Goal: Task Accomplishment & Management: Complete application form

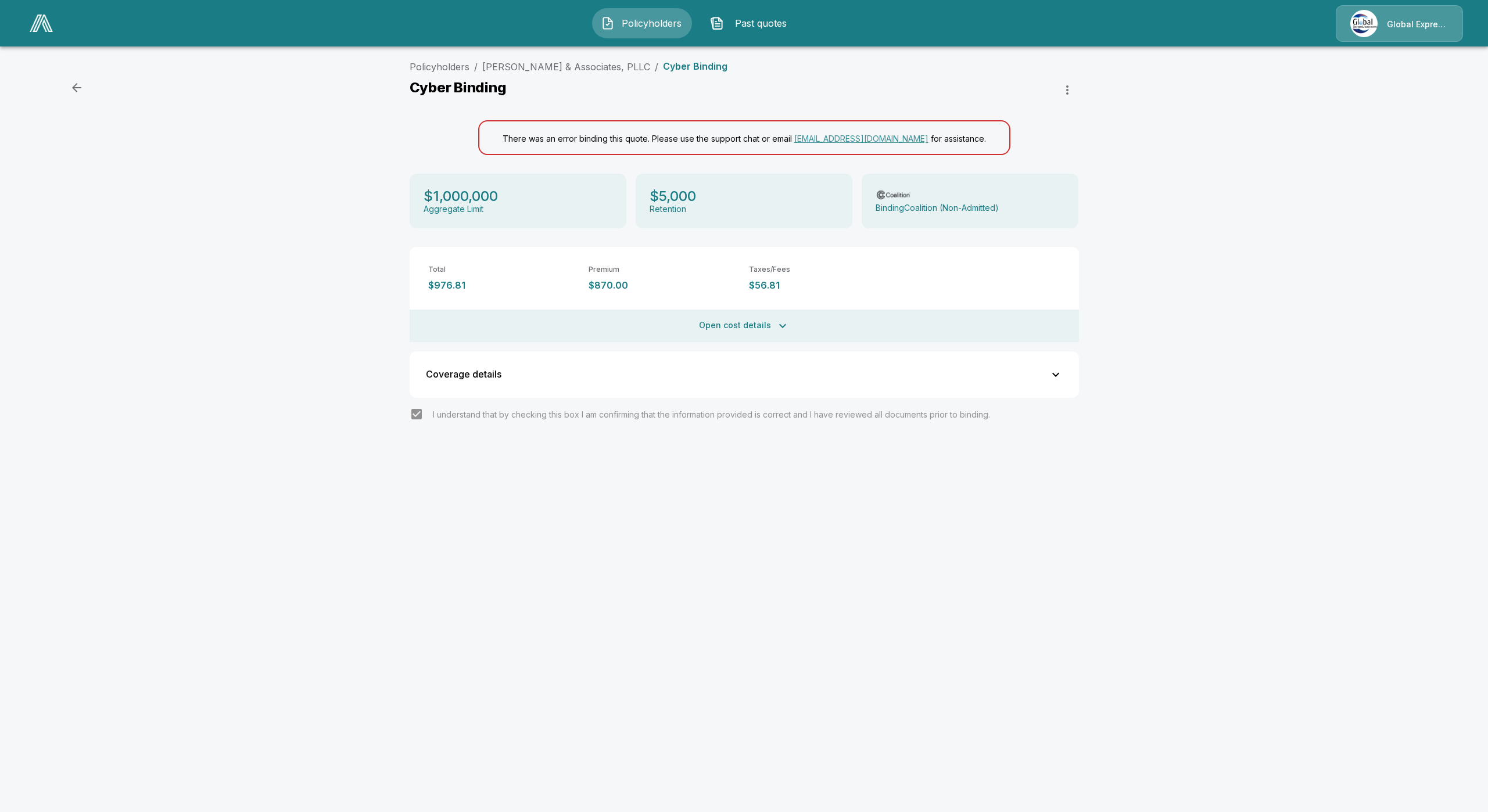
click at [46, 22] on img at bounding box center [41, 23] width 23 height 18
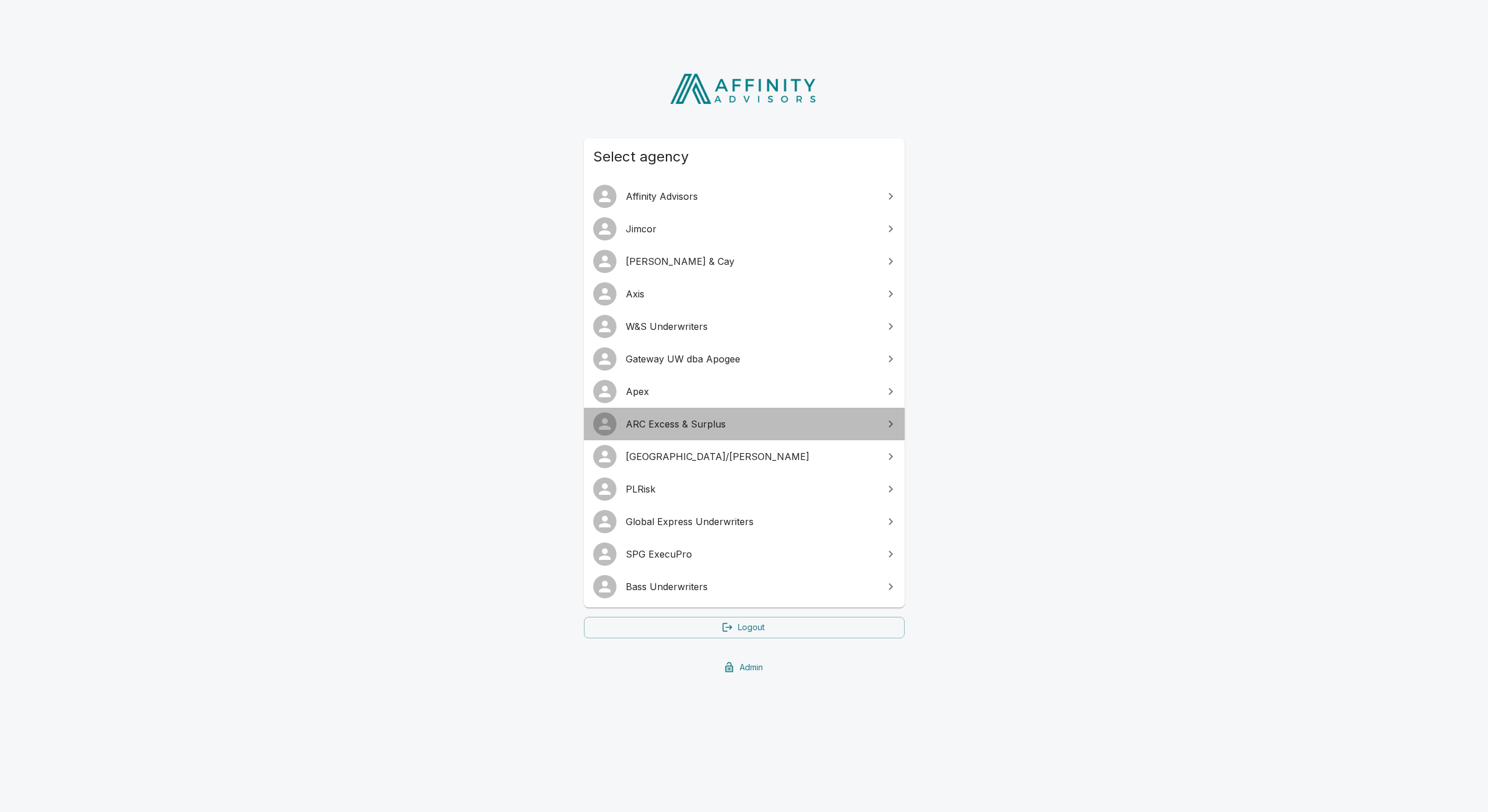
click at [703, 425] on span "ARC Excess & Surplus" at bounding box center [751, 424] width 251 height 14
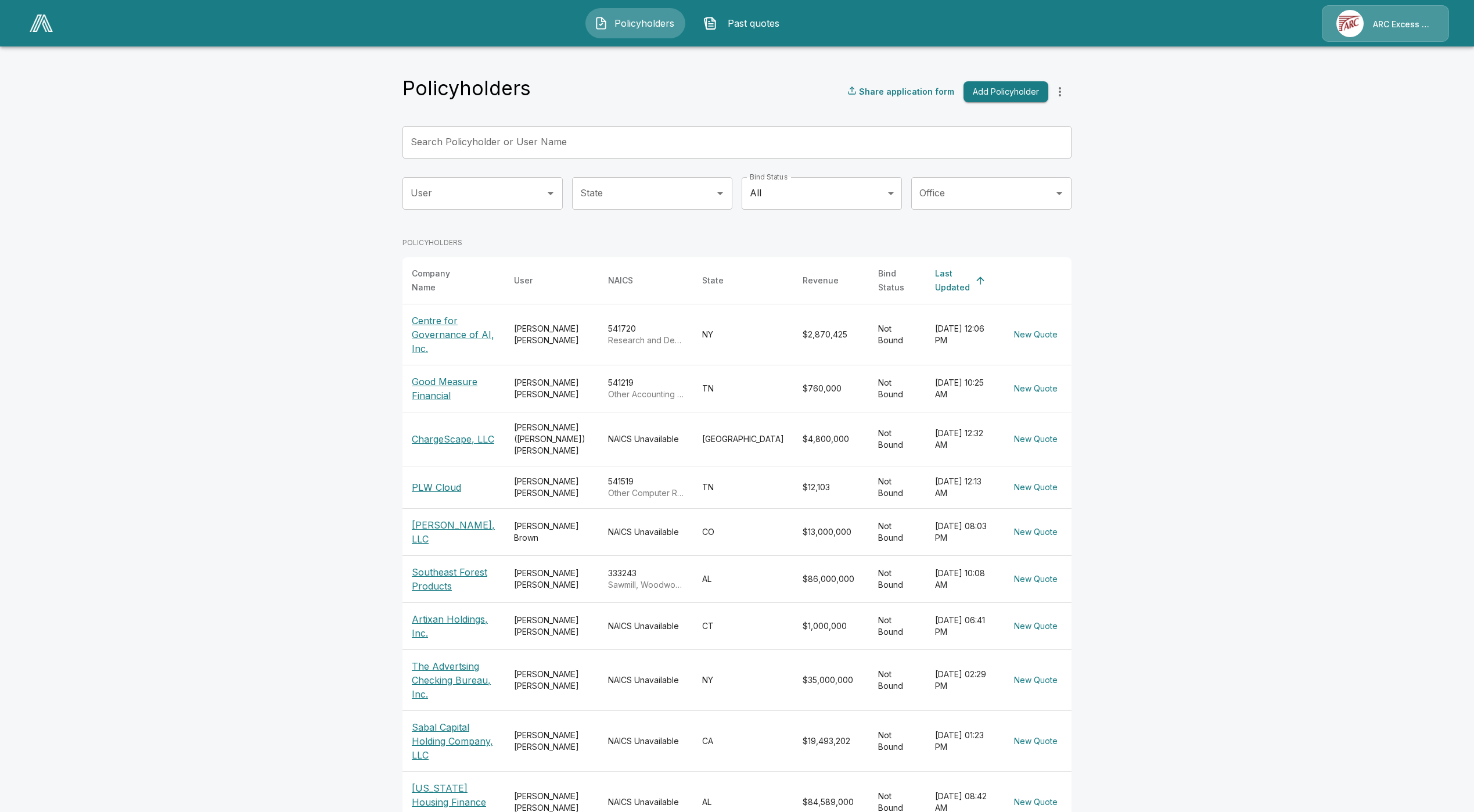
click at [455, 374] on p "Good Measure Financial" at bounding box center [453, 388] width 84 height 28
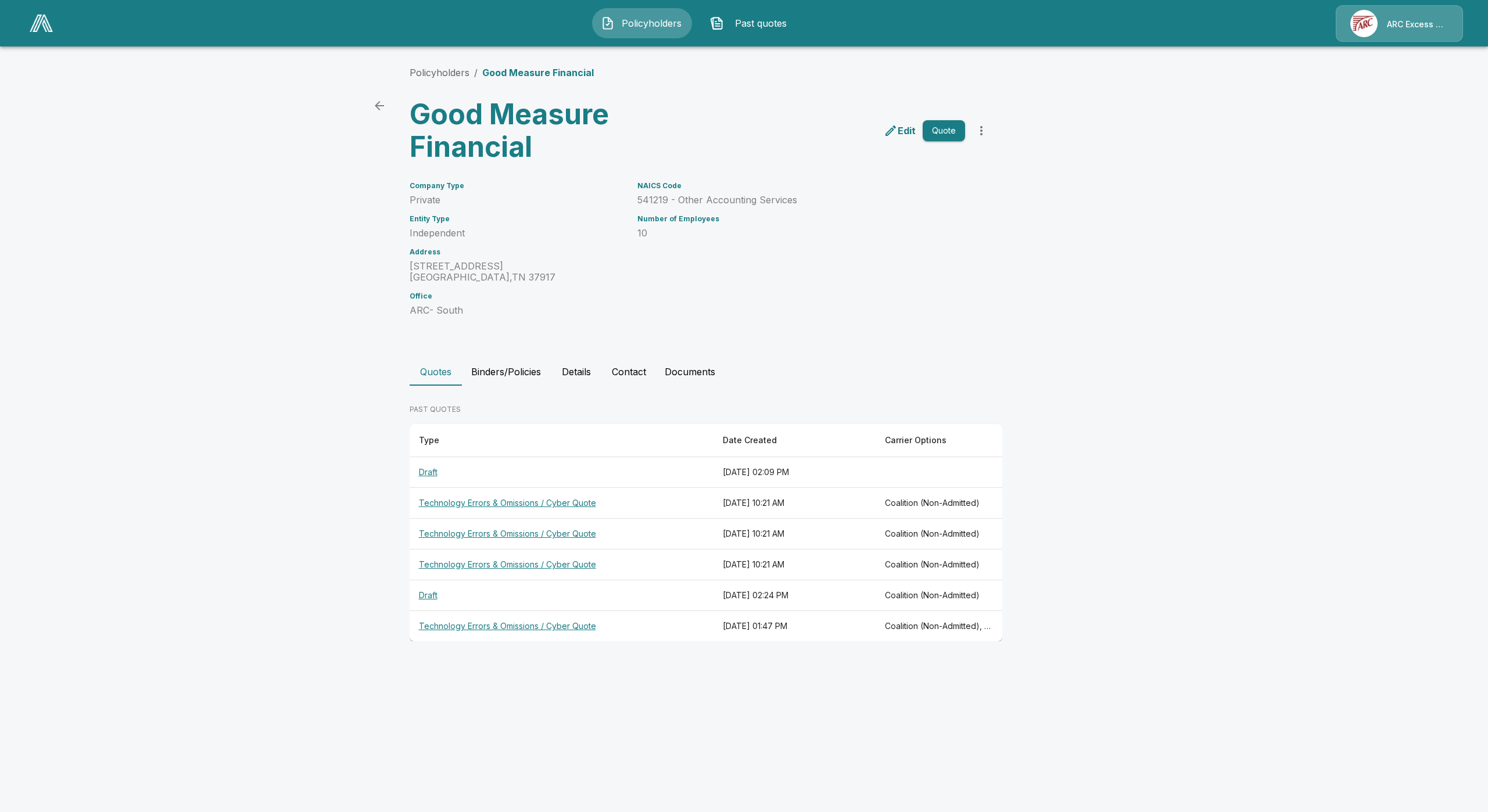
click at [422, 467] on th "Draft" at bounding box center [562, 472] width 304 height 30
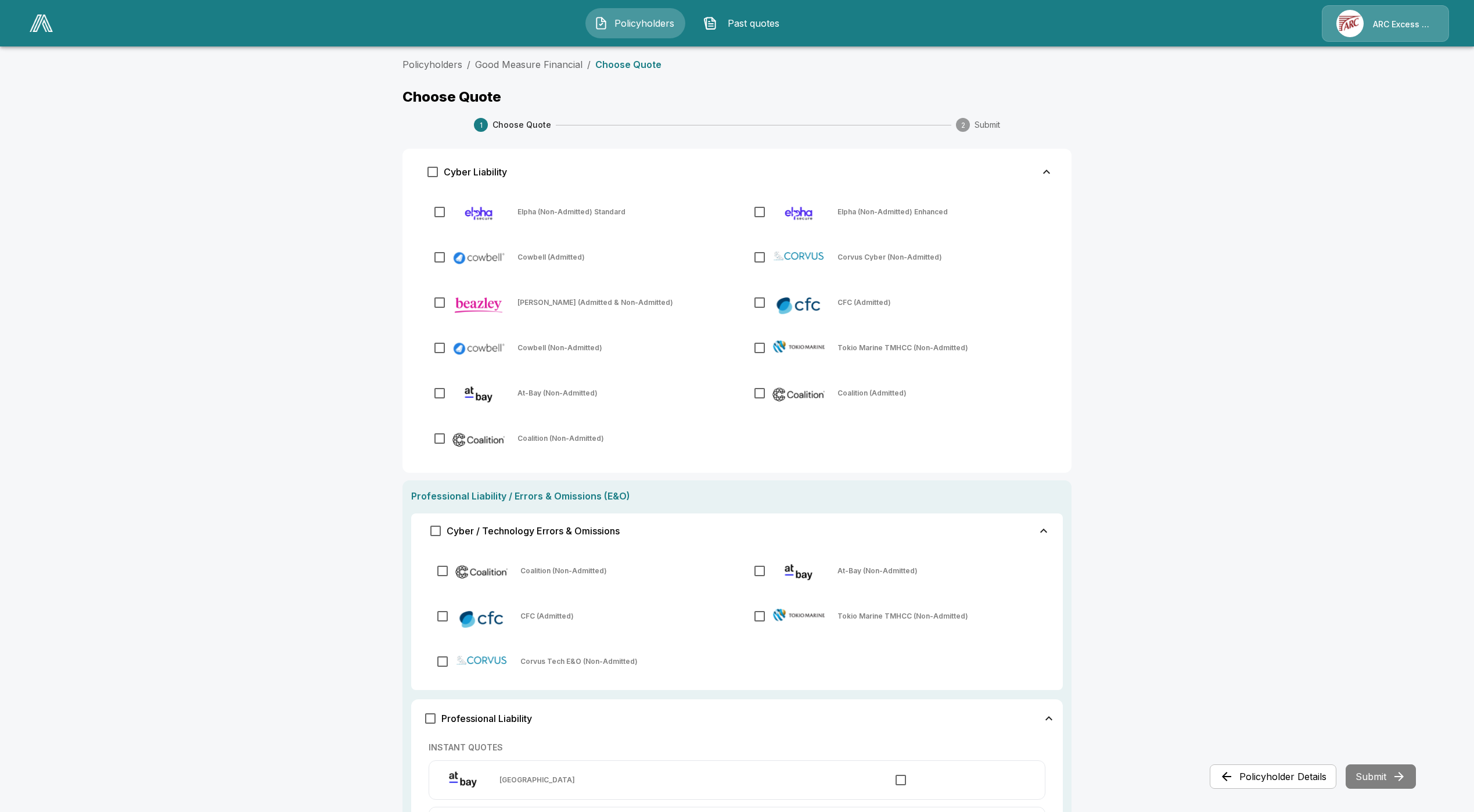
click at [521, 537] on div "Cyber / Technology Errors & Omissions" at bounding box center [522, 531] width 196 height 24
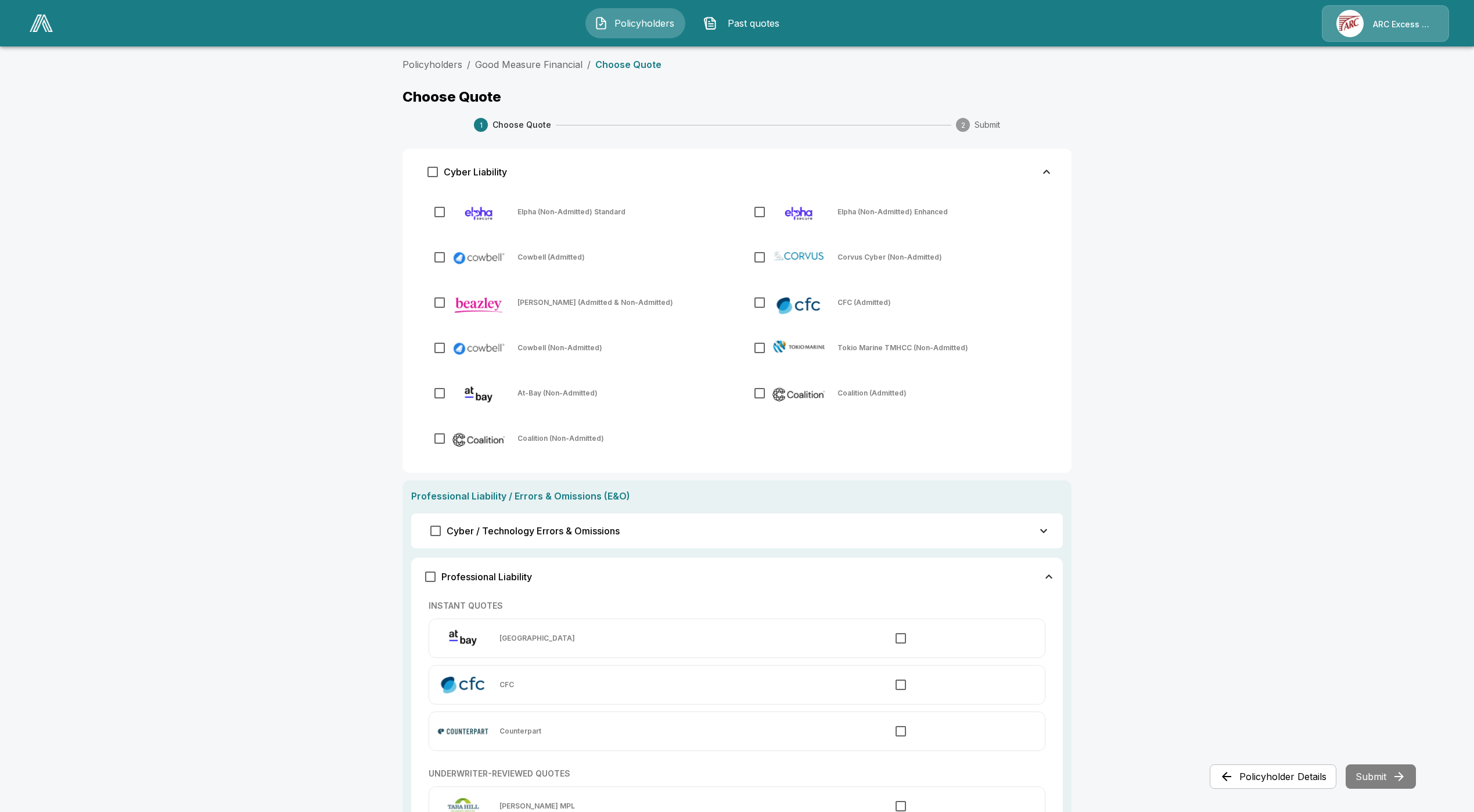
click at [522, 538] on div "Cyber / Technology Errors & Omissions" at bounding box center [522, 531] width 196 height 24
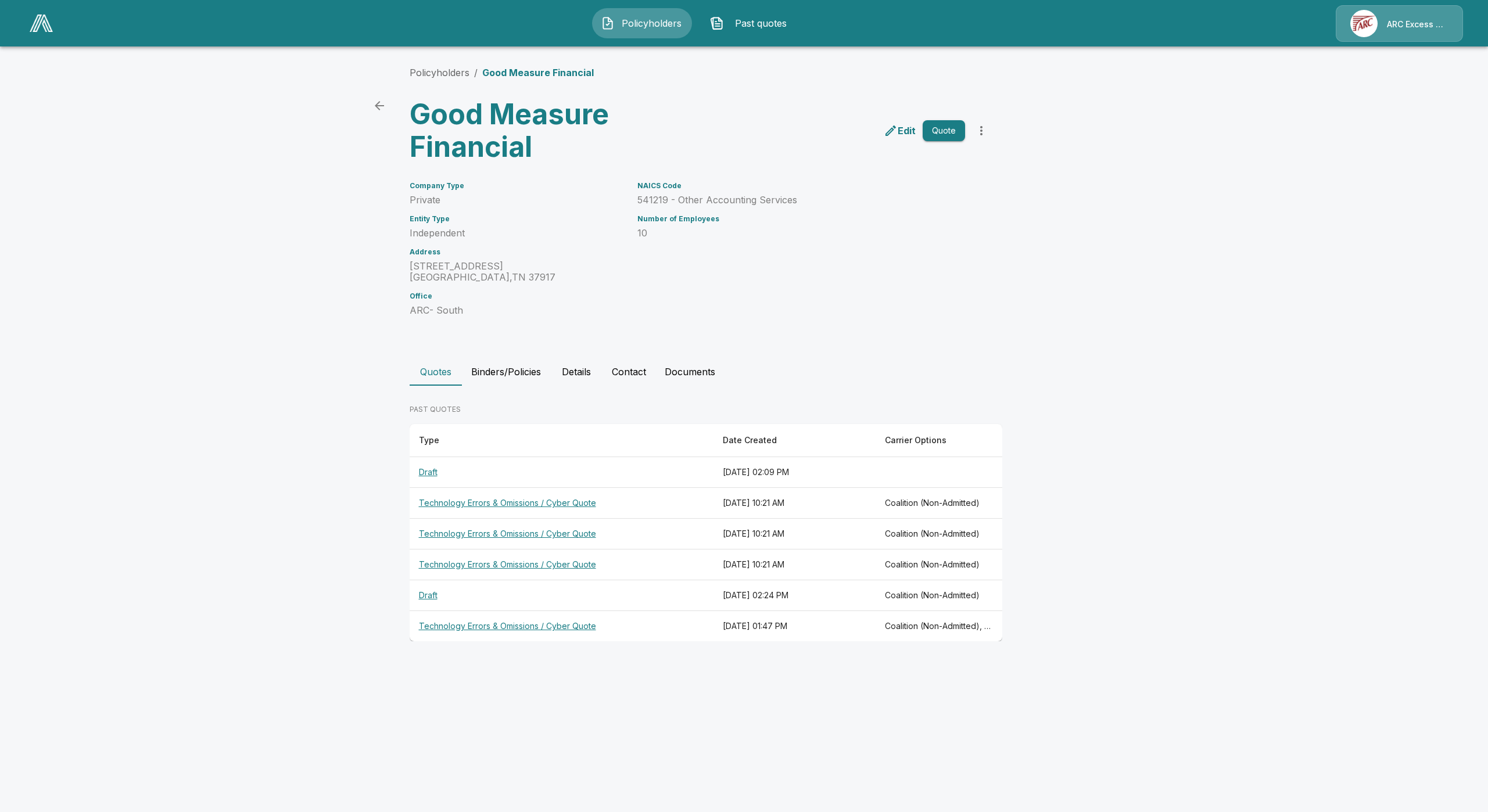
click at [544, 621] on th "Technology Errors & Omissions / Cyber Quote" at bounding box center [562, 626] width 304 height 30
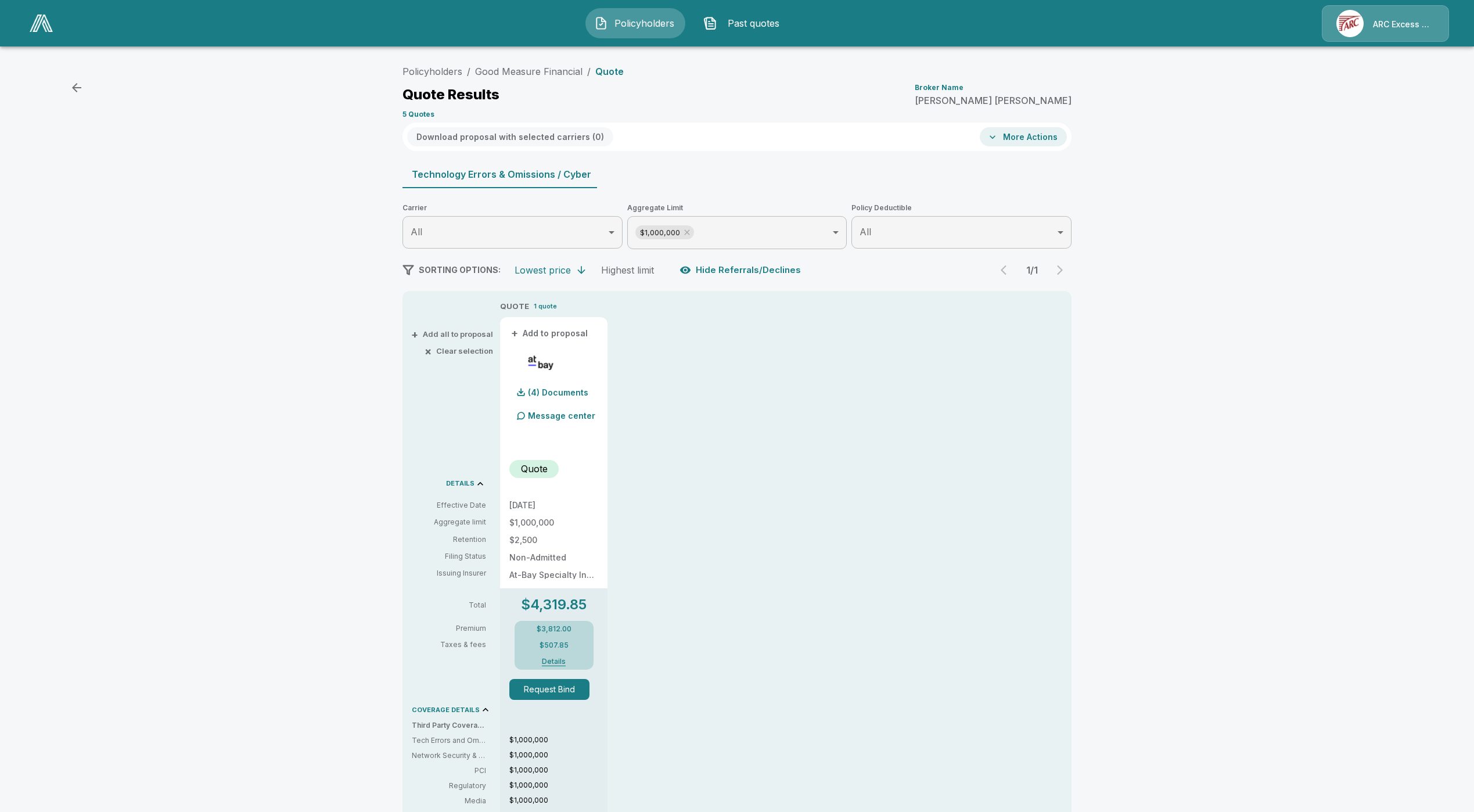
click at [733, 274] on button "Hide Referrals/Declines" at bounding box center [741, 270] width 129 height 22
click at [730, 265] on button "Show Referrals/Declines" at bounding box center [743, 270] width 132 height 22
click at [692, 233] on icon at bounding box center [686, 232] width 9 height 9
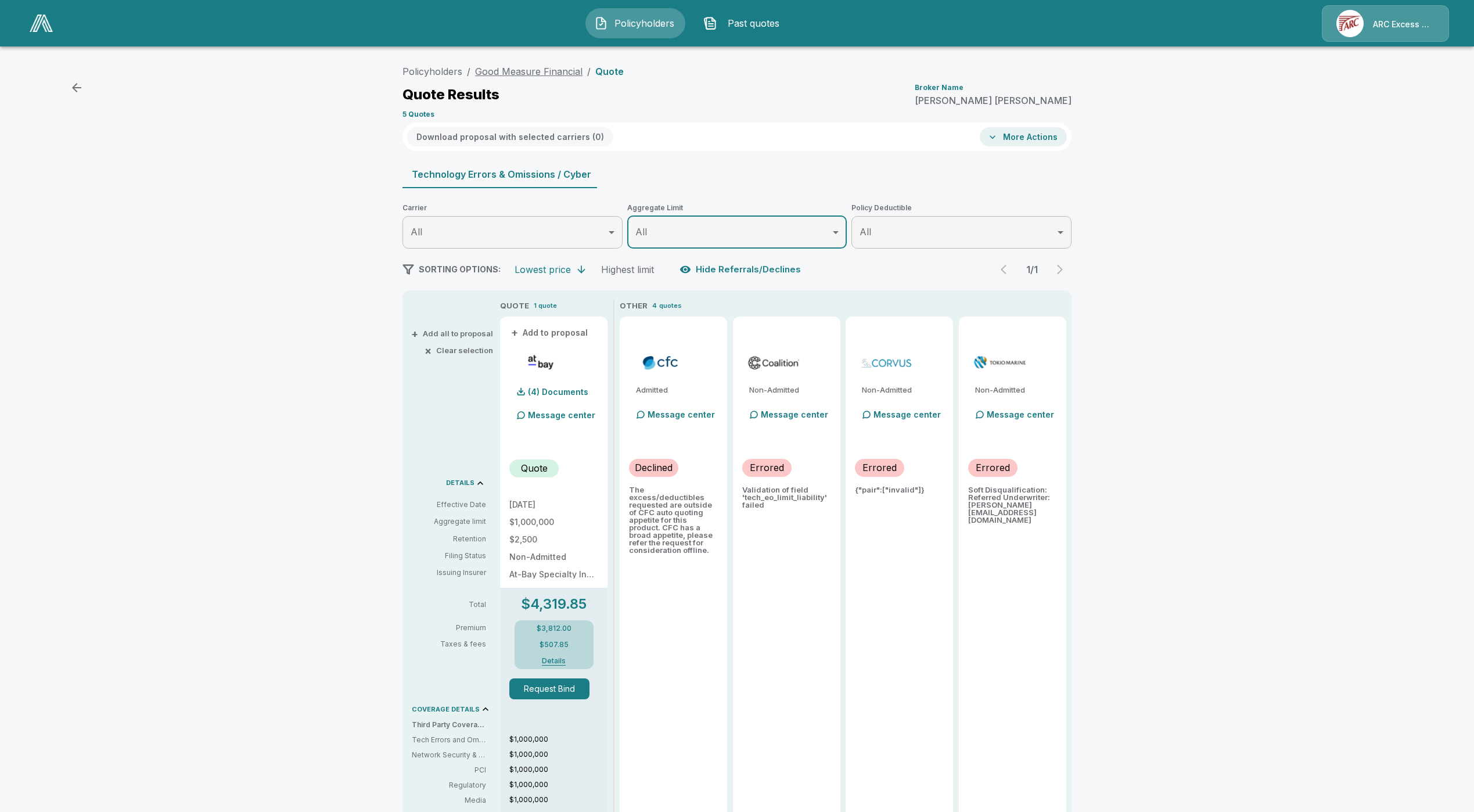
click at [547, 72] on link "Good Measure Financial" at bounding box center [529, 71] width 107 height 12
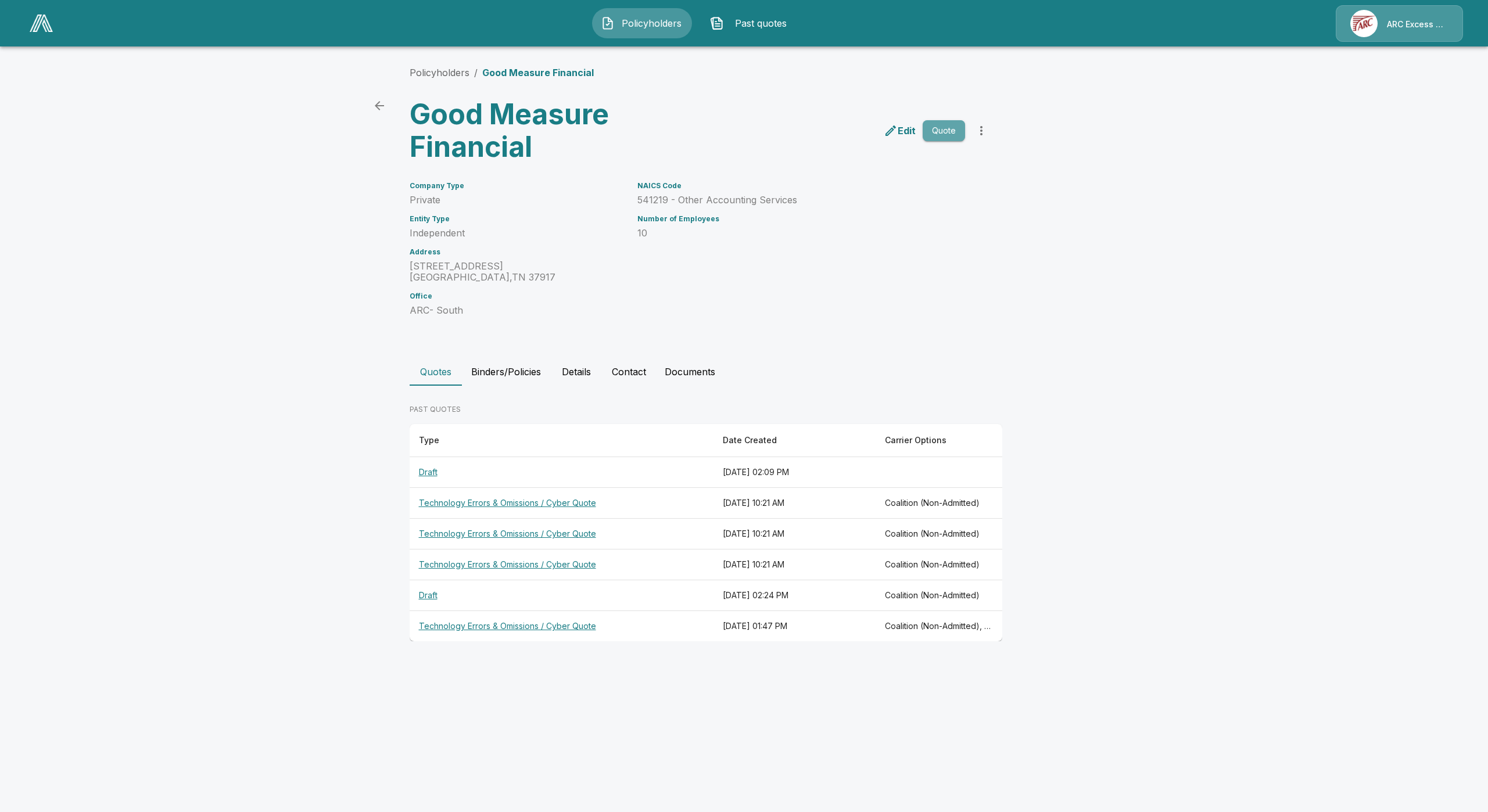
click at [935, 128] on button "Quote" at bounding box center [944, 130] width 43 height 21
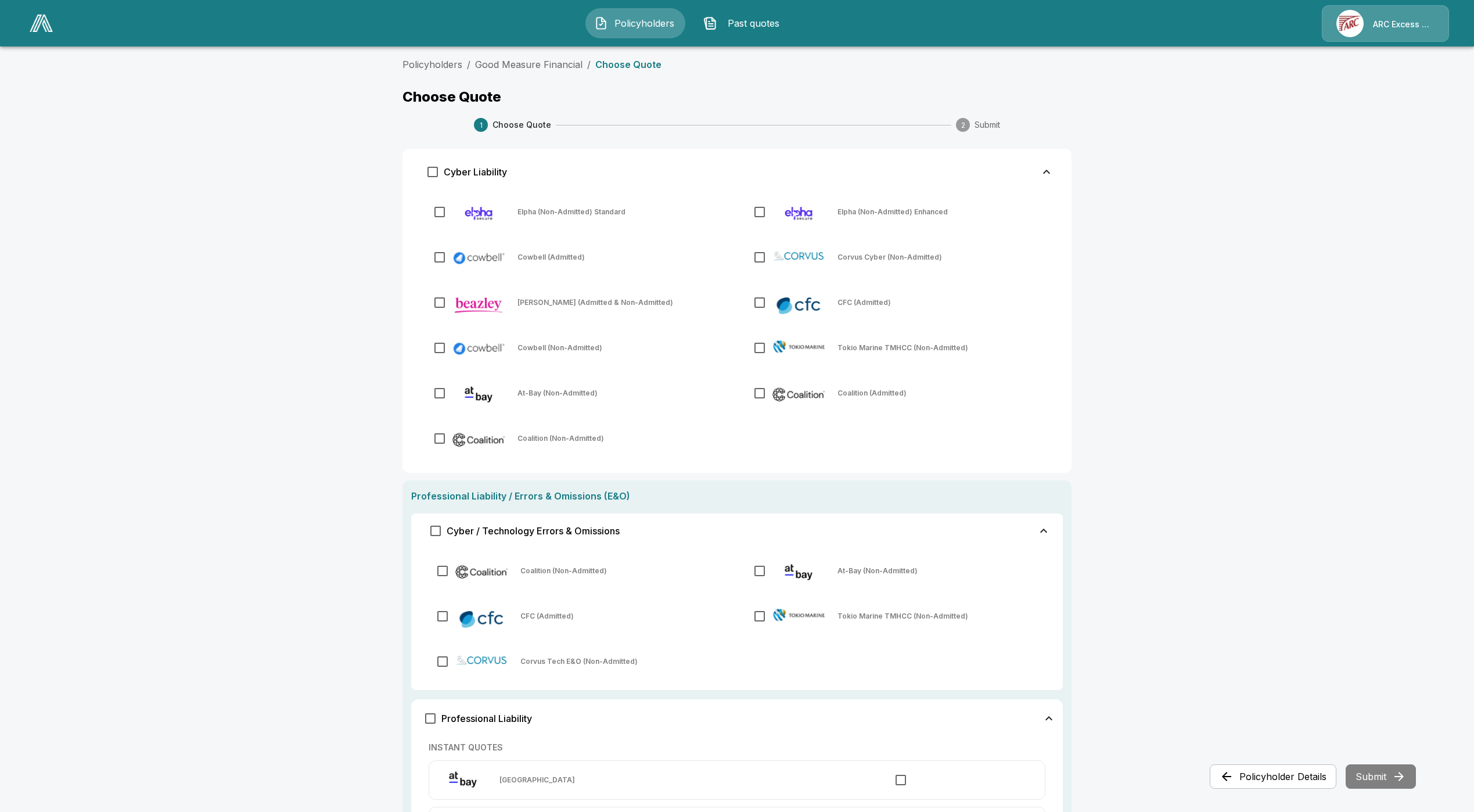
click at [482, 565] on img at bounding box center [482, 572] width 54 height 18
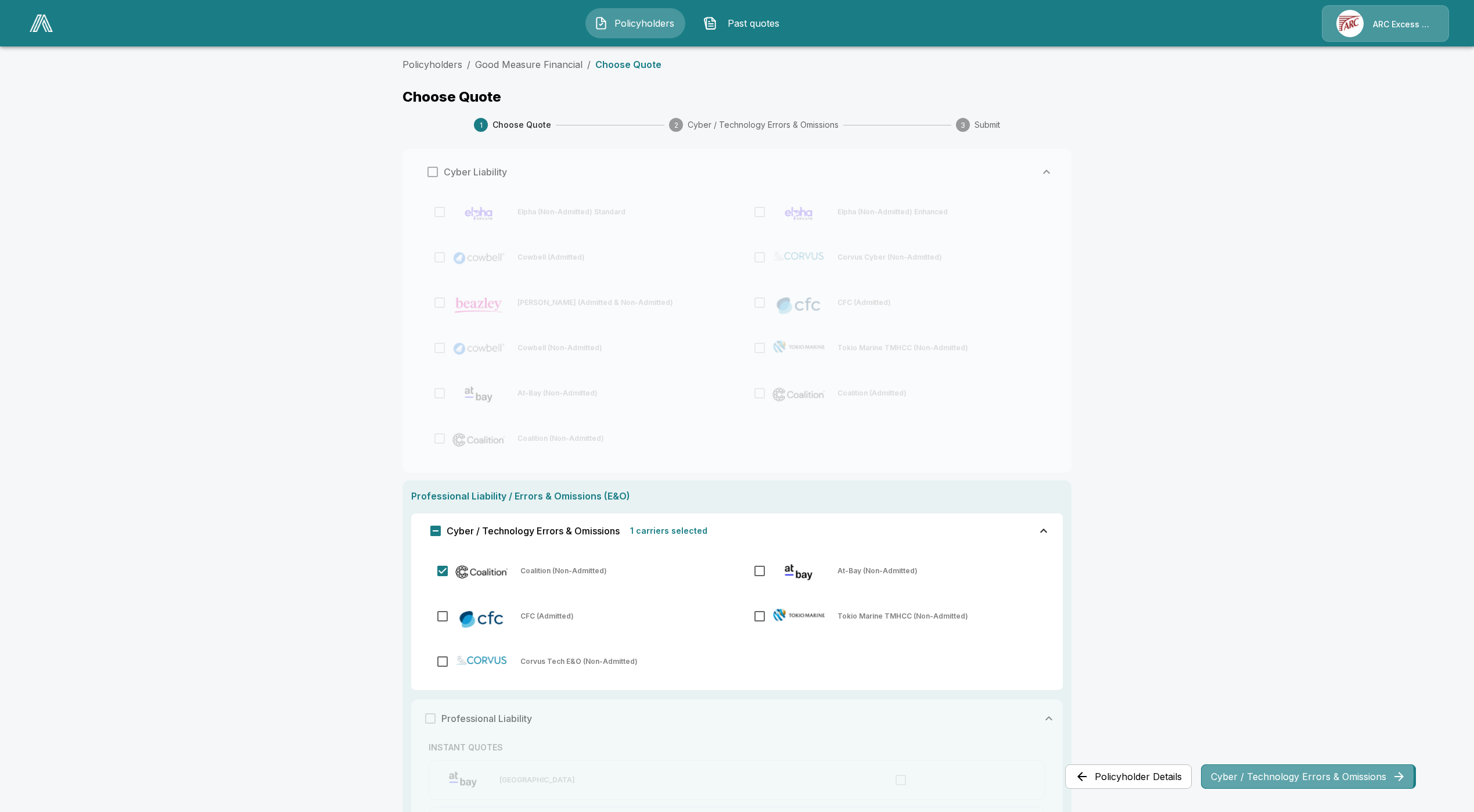
click at [1303, 775] on button "Cyber / Technology Errors & Omissions" at bounding box center [1308, 777] width 215 height 24
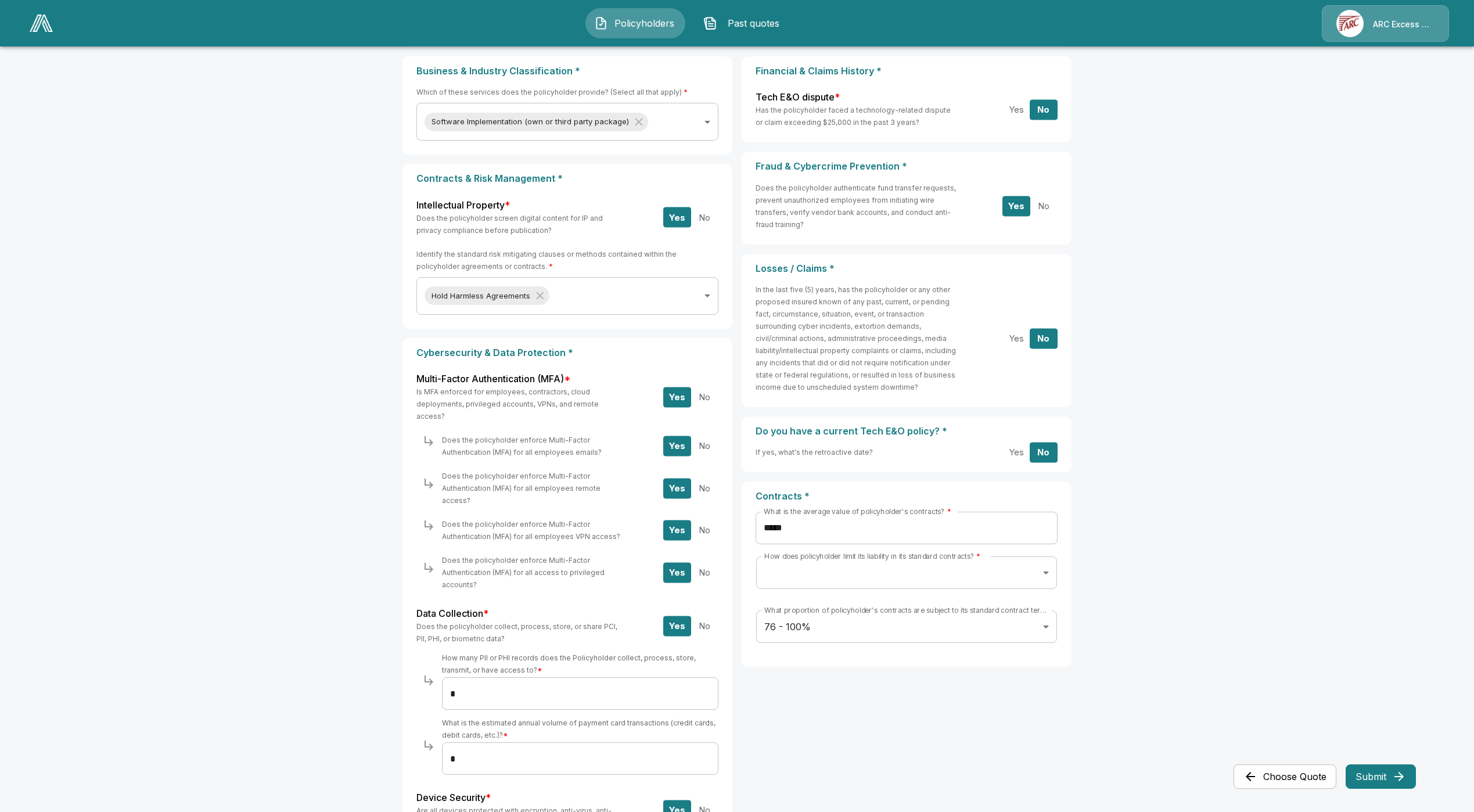
scroll to position [262, 0]
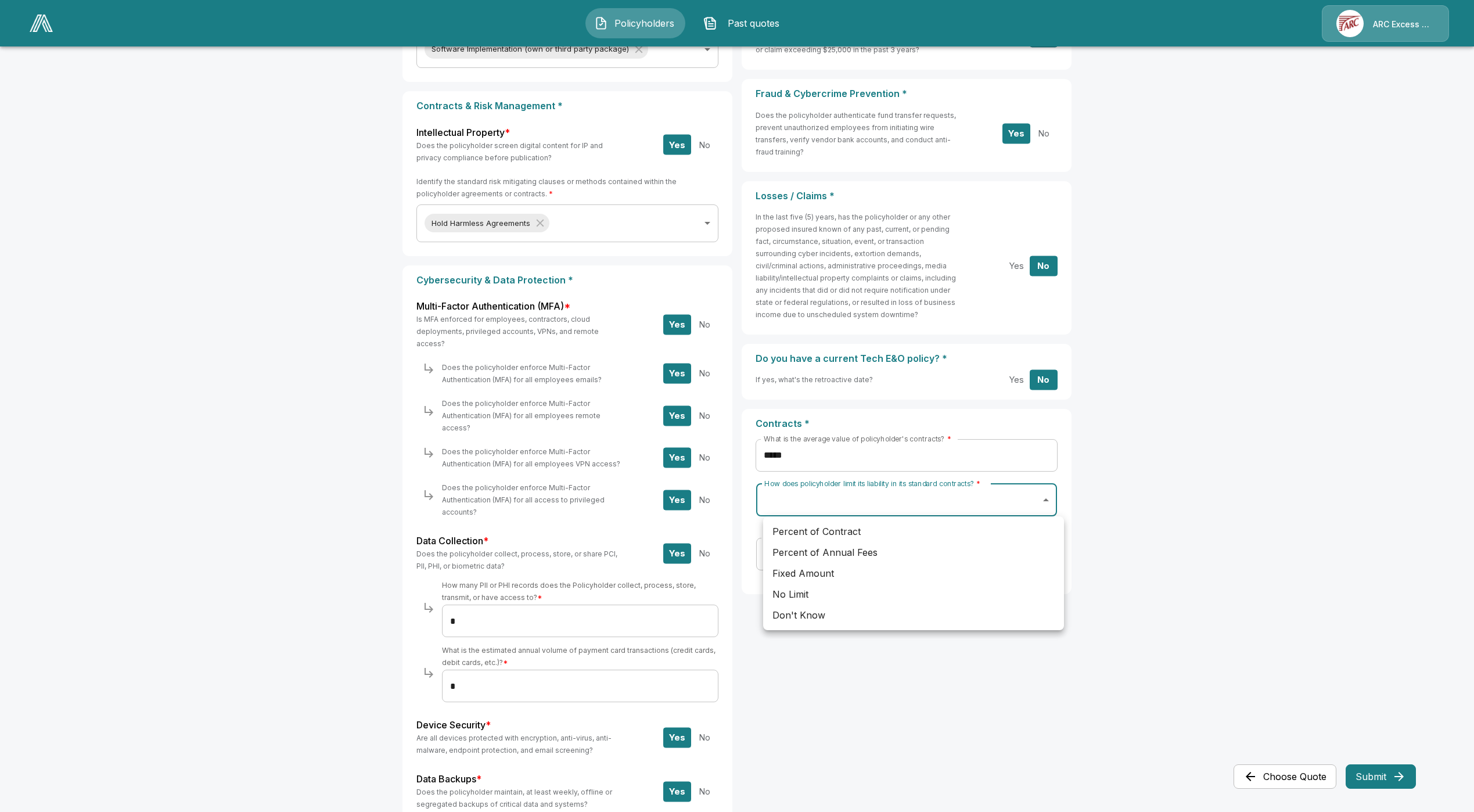
click at [924, 496] on body "**********" at bounding box center [737, 309] width 1474 height 1141
click at [889, 610] on li "Don't Know" at bounding box center [913, 615] width 301 height 21
type input "*********"
click at [1133, 655] on main "**********" at bounding box center [737, 309] width 1474 height 1141
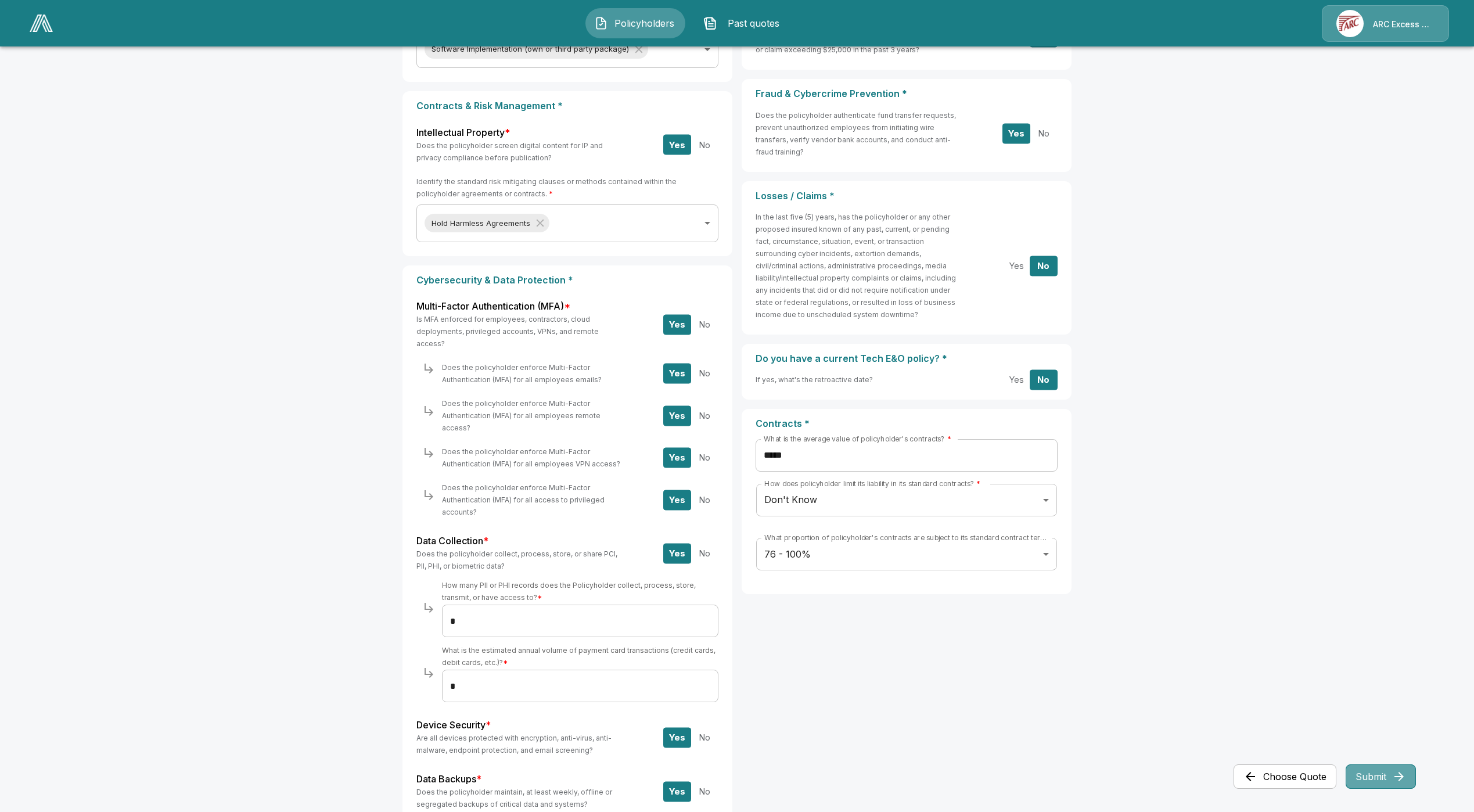
click at [1366, 769] on button "Submit" at bounding box center [1380, 777] width 70 height 24
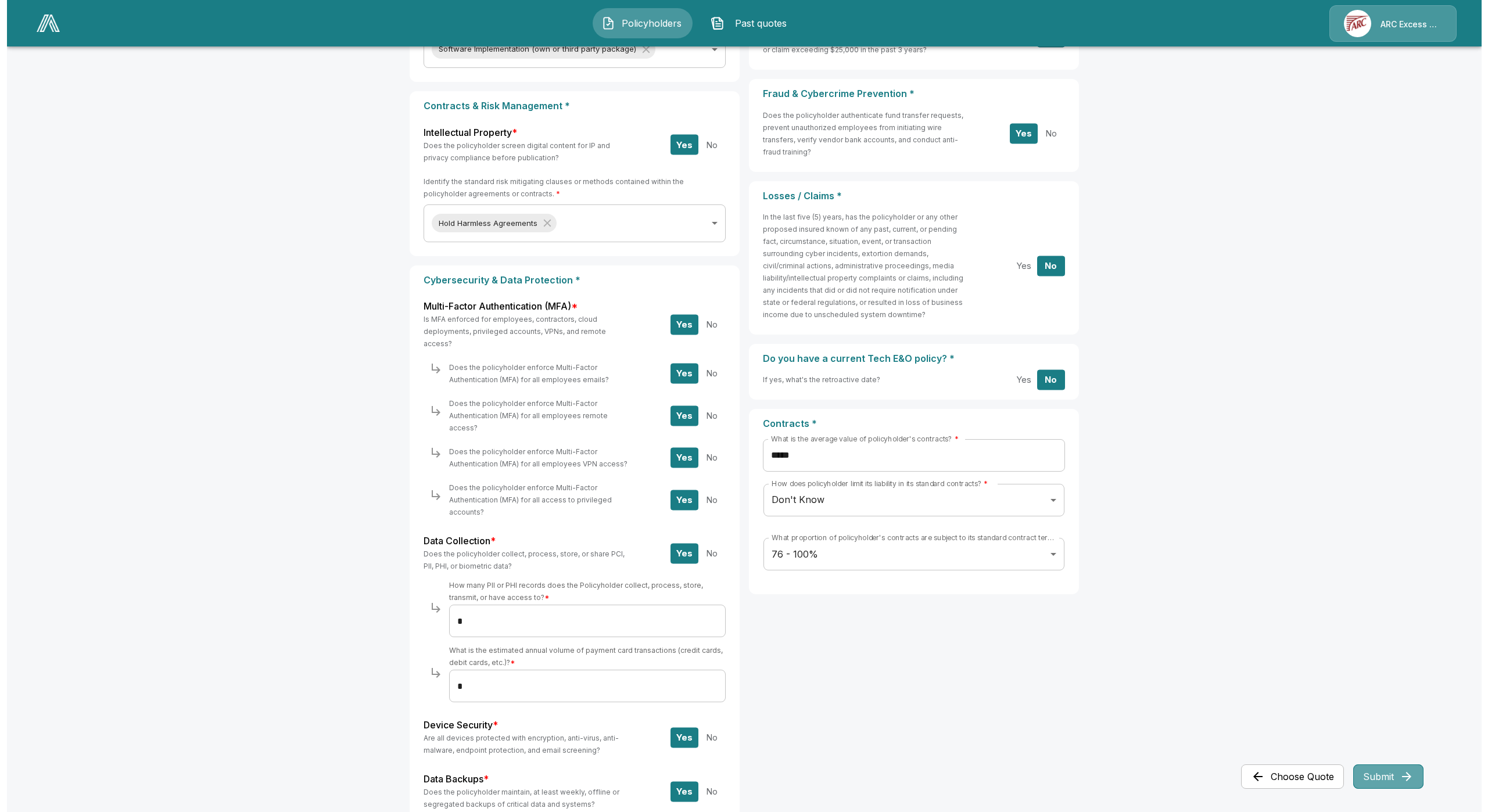
scroll to position [0, 0]
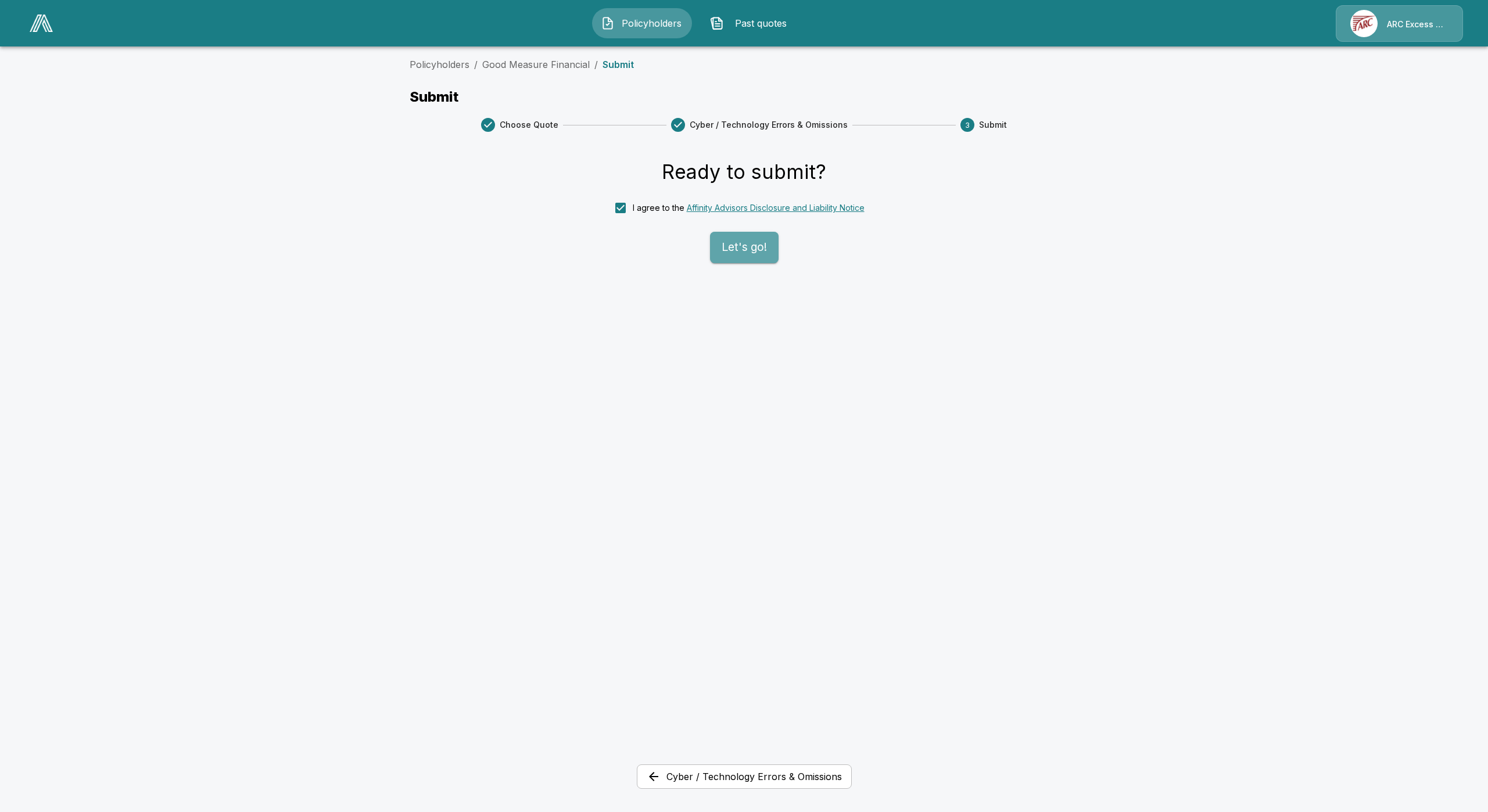
click at [772, 257] on button "Let's go!" at bounding box center [744, 247] width 68 height 31
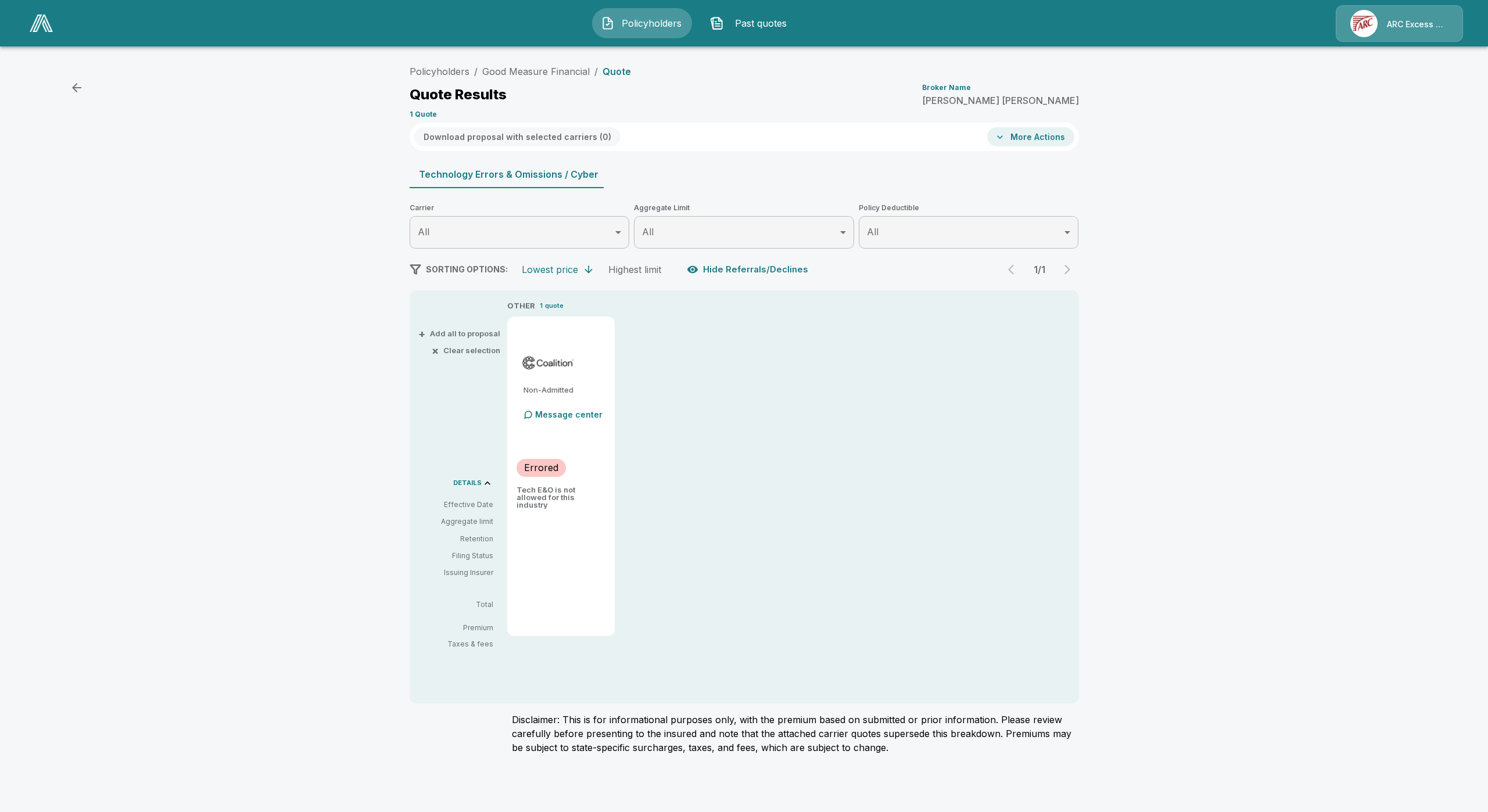
click at [511, 79] on div "Policyholders / Good Measure Financial / Quote Quote Results Broker Name Greg L…" at bounding box center [744, 91] width 669 height 63
click at [512, 74] on link "Good Measure Financial" at bounding box center [536, 71] width 107 height 12
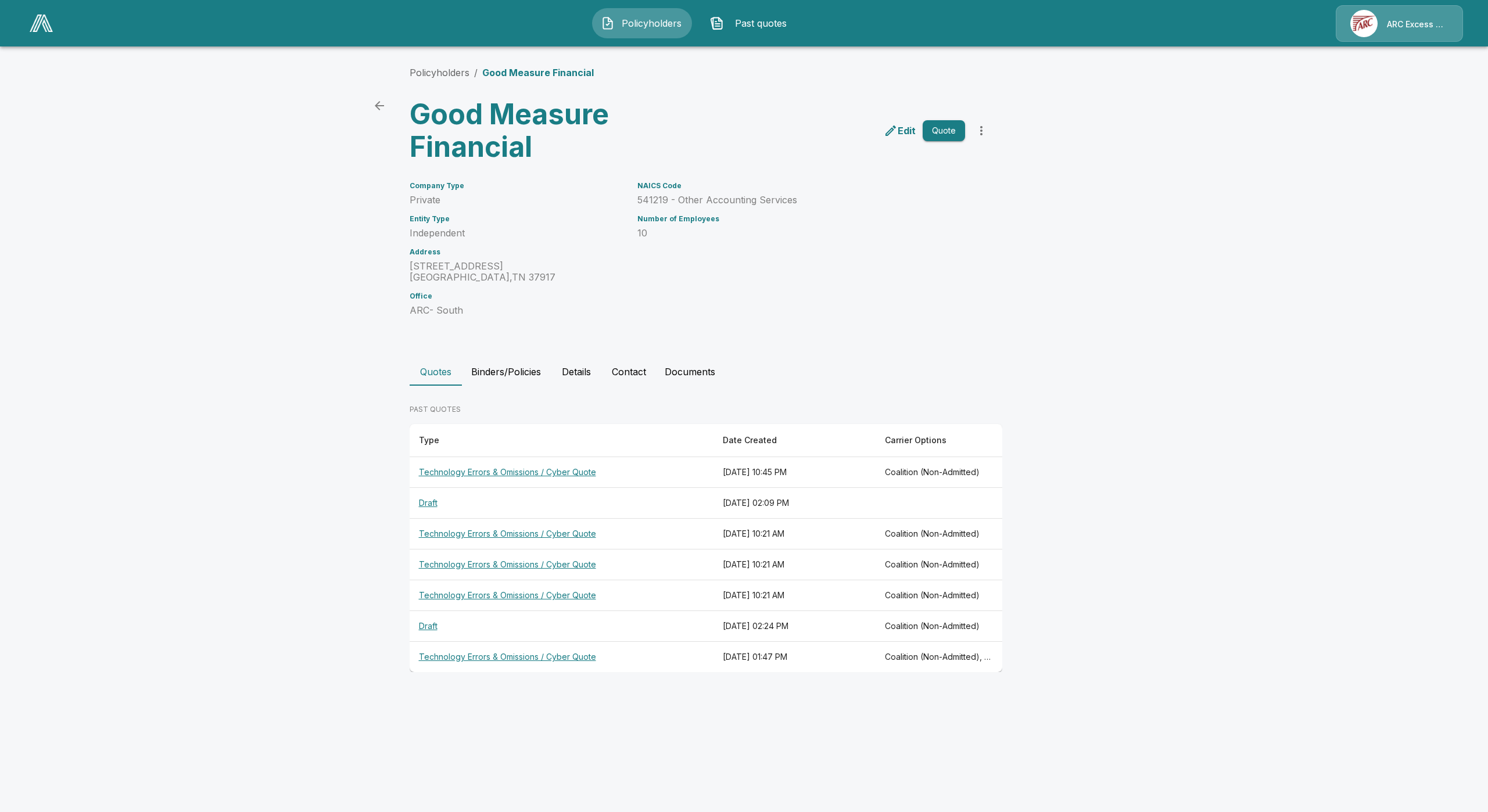
click at [494, 472] on th "Technology Errors & Omissions / Cyber Quote" at bounding box center [562, 472] width 304 height 30
